Goal: Information Seeking & Learning: Compare options

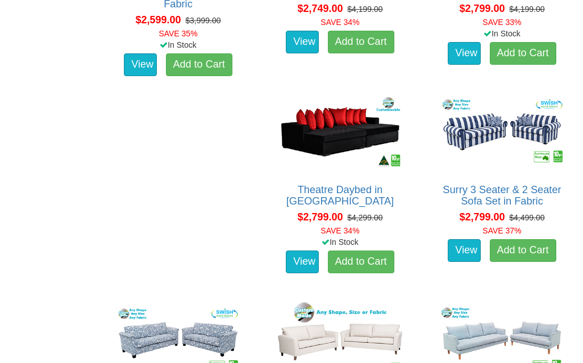
scroll to position [1621, 0]
click at [436, 129] on img at bounding box center [502, 132] width 132 height 82
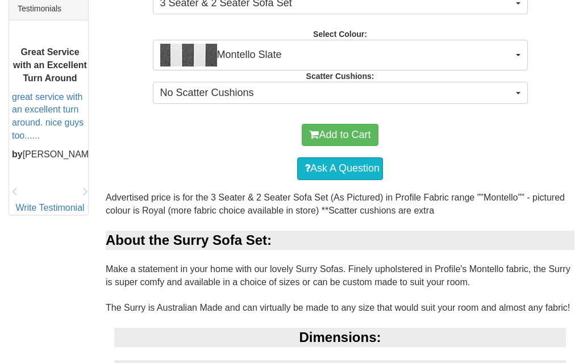
scroll to position [495, 0]
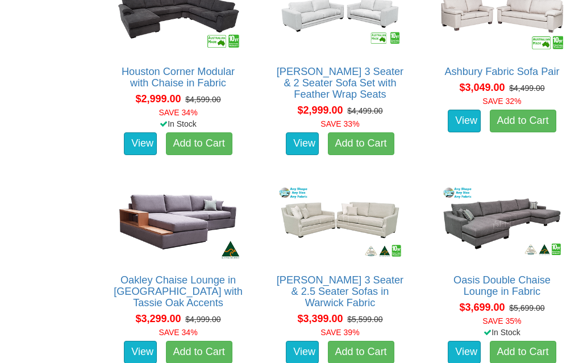
scroll to position [2366, 0]
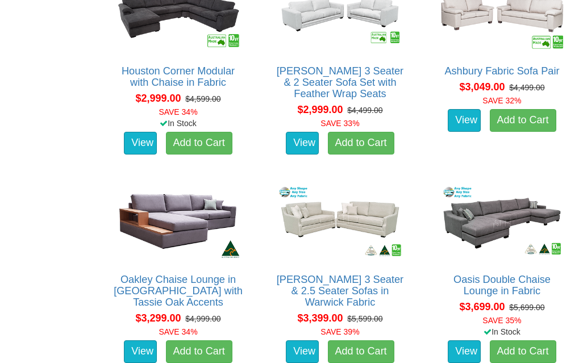
click at [274, 210] on img at bounding box center [340, 222] width 132 height 82
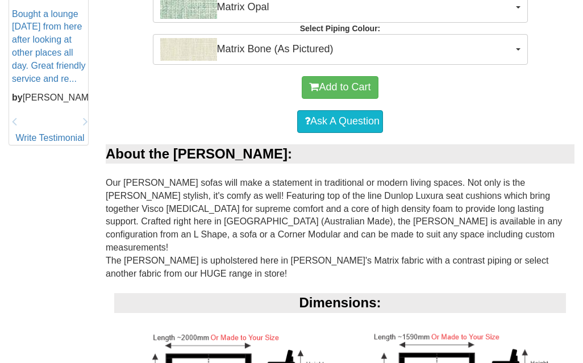
scroll to position [571, 0]
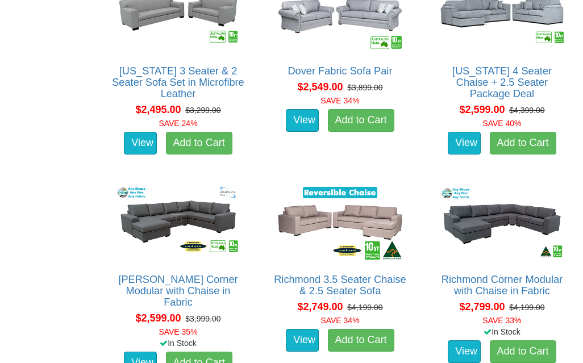
scroll to position [1311, 0]
